Goal: Check status

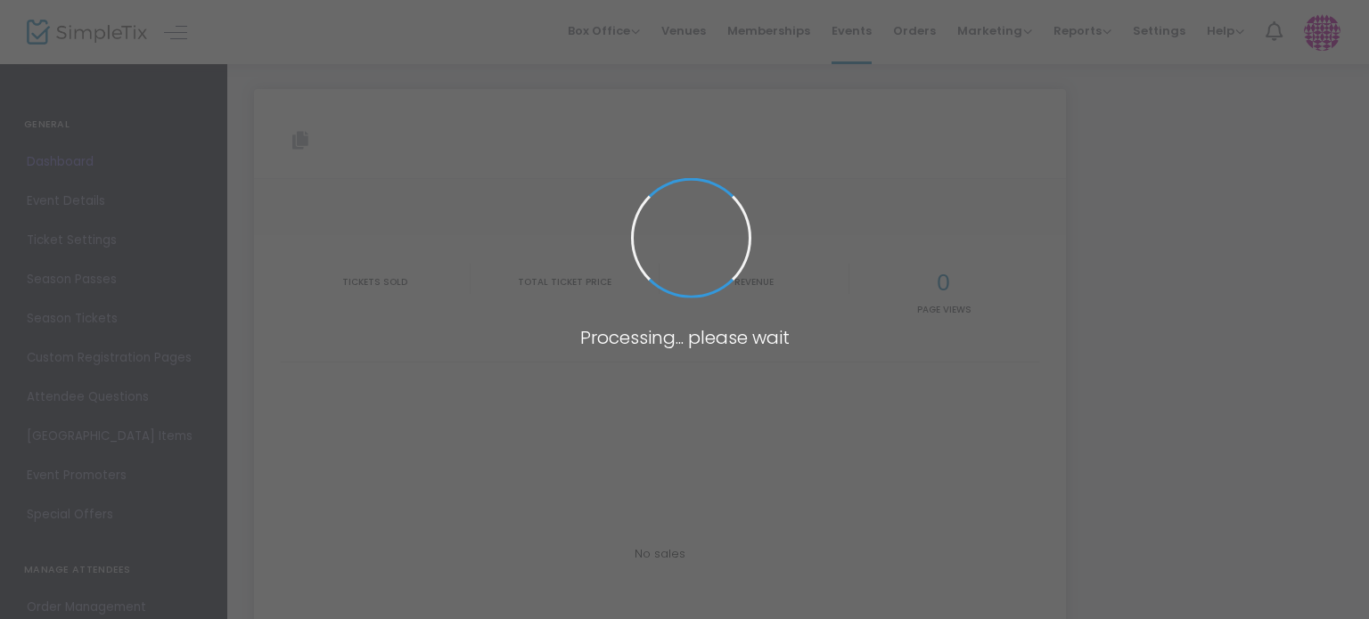
type input "[URL][DOMAIN_NAME]"
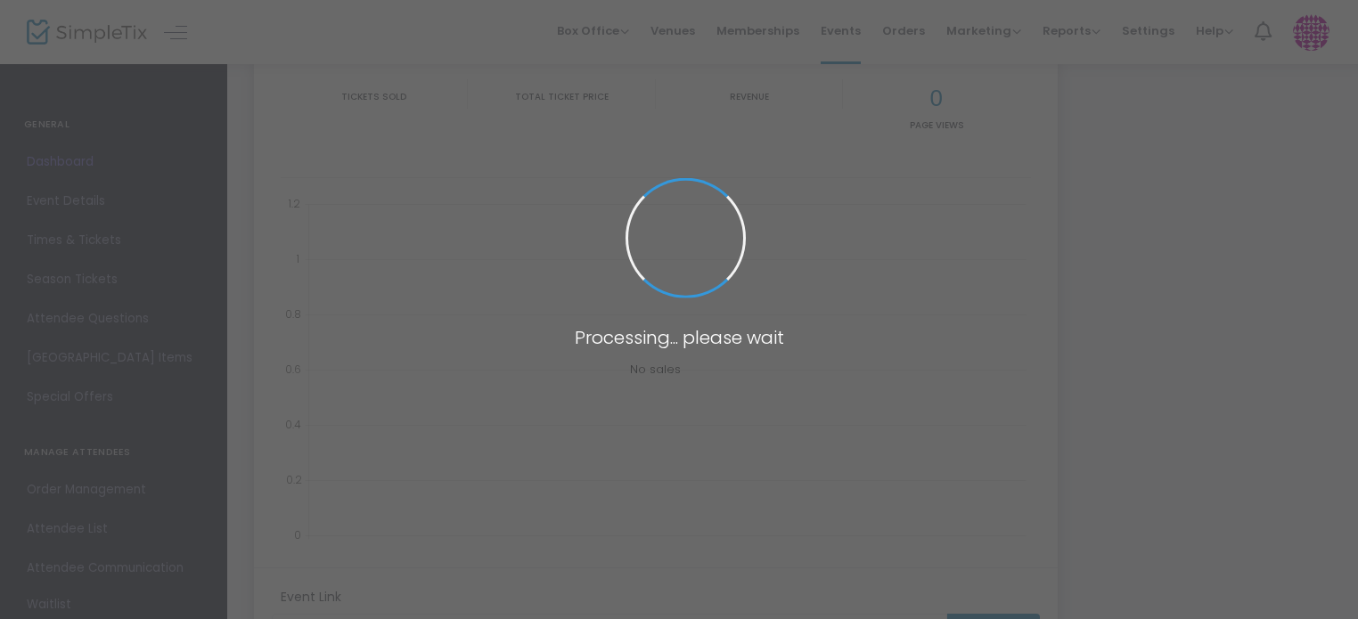
scroll to position [255, 0]
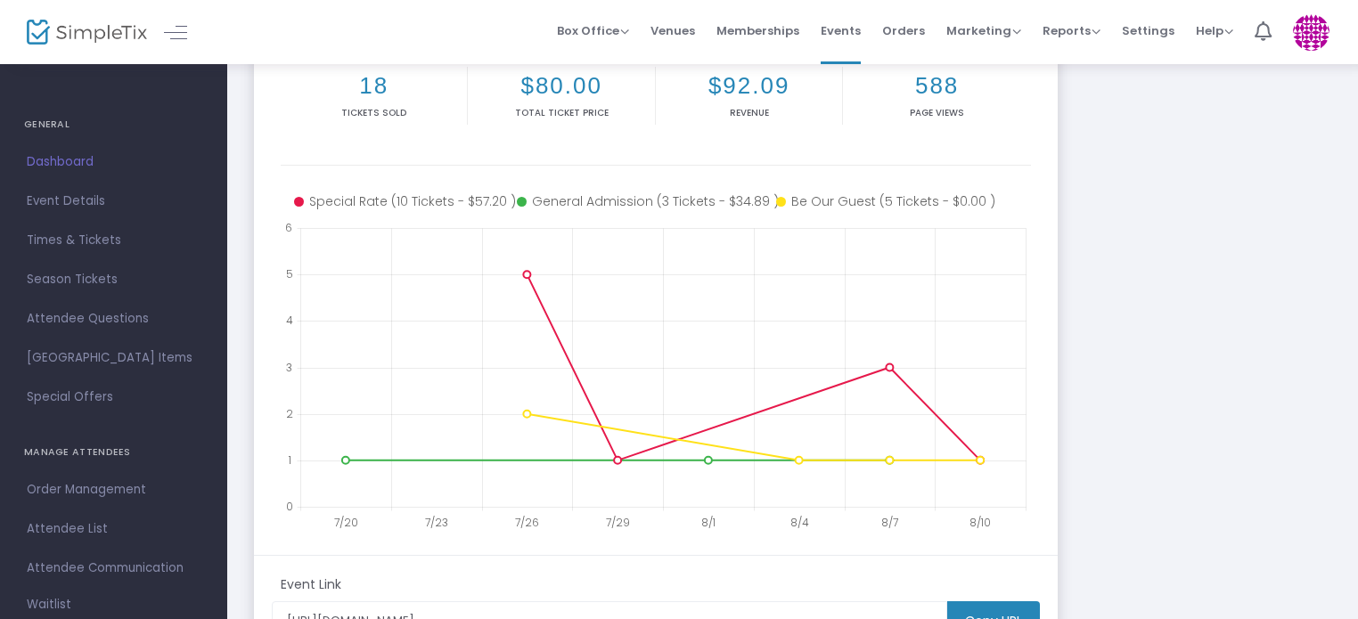
click at [1066, 385] on div "Special Event Open House https://www.simpletix.com/e/special-event-open-house-t…" at bounding box center [655, 277] width 821 height 887
